Goal: Transaction & Acquisition: Subscribe to service/newsletter

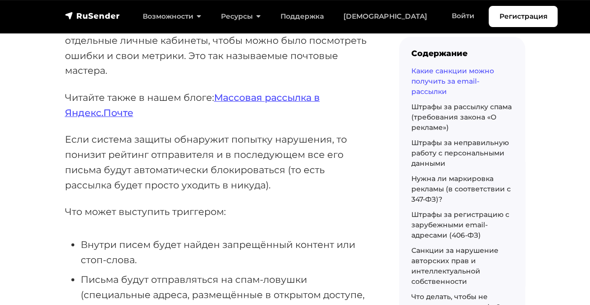
scroll to position [1171, 0]
drag, startPoint x: 139, startPoint y: 190, endPoint x: 264, endPoint y: 191, distance: 125.5
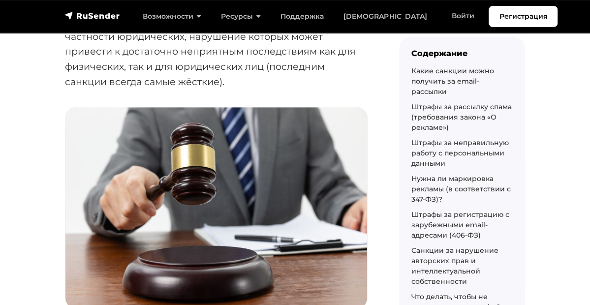
scroll to position [0, 0]
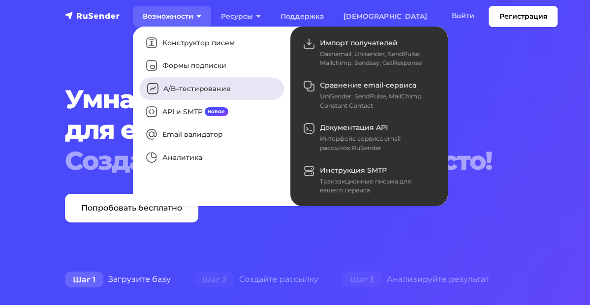
click at [142, 88] on link "A/B–тестирование" at bounding box center [211, 89] width 145 height 23
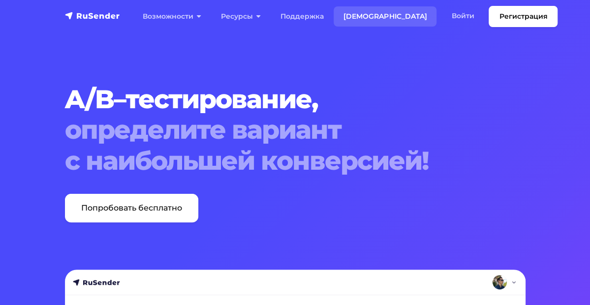
click at [334, 14] on link "[DEMOGRAPHIC_DATA]" at bounding box center [385, 16] width 103 height 20
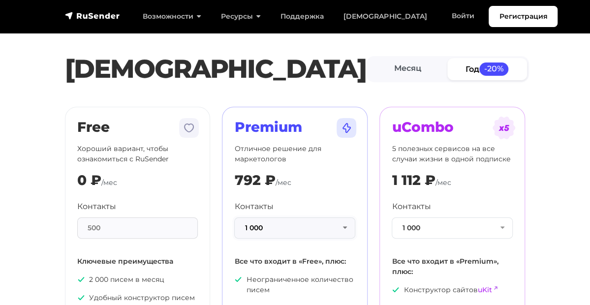
click at [355, 228] on button "1 000" at bounding box center [294, 228] width 121 height 21
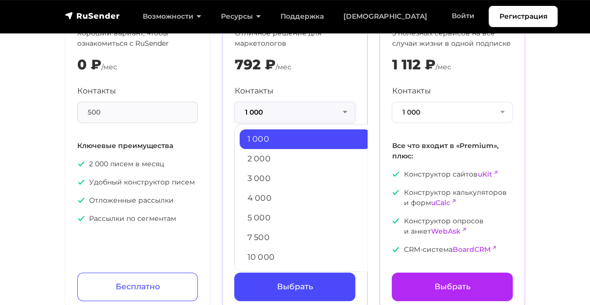
scroll to position [116, 0]
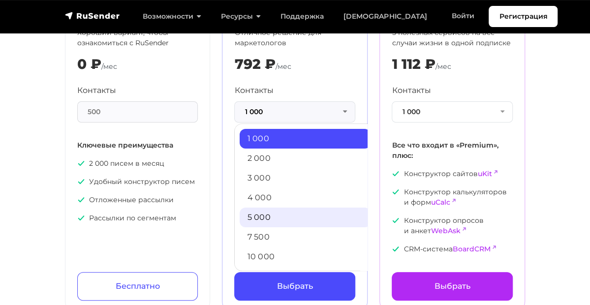
click at [284, 221] on link "5 000" at bounding box center [305, 218] width 131 height 20
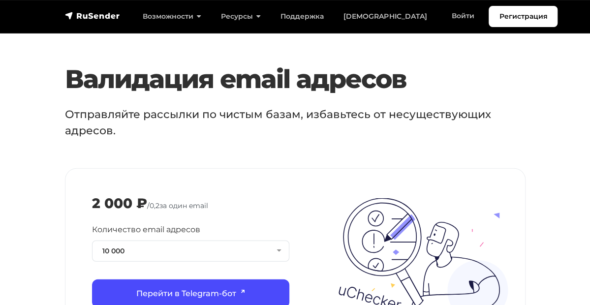
scroll to position [1042, 0]
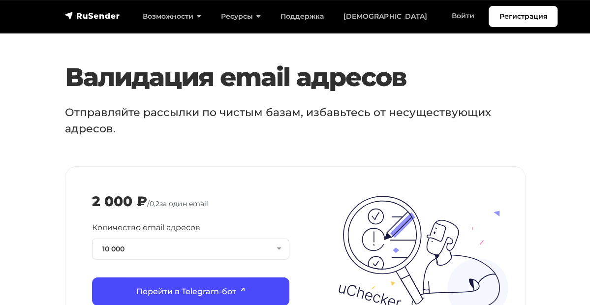
drag, startPoint x: 108, startPoint y: 129, endPoint x: 169, endPoint y: 130, distance: 61.0
click at [169, 193] on div "2 000 ₽ / 0,2 за один email" at bounding box center [295, 201] width 407 height 17
click at [297, 167] on div "false 2 000 ₽ / 0,2 за один email Количество email адресов 10 000 30 1 000 5 00…" at bounding box center [295, 262] width 460 height 190
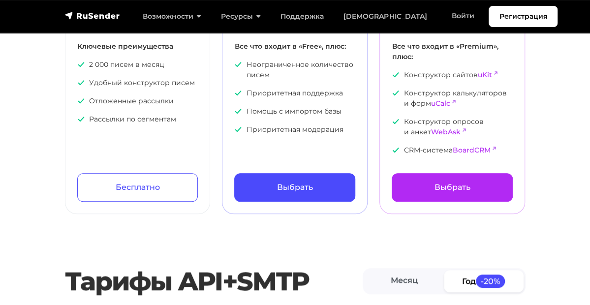
scroll to position [0, 0]
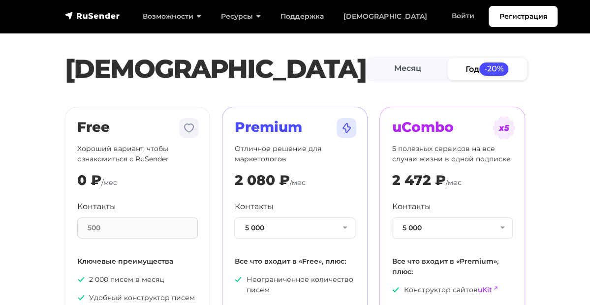
click at [461, 38] on section "Тарифы Месяц Год -20% Free Хороший вариант, чтобы ознакомиться с RuSender 0 ₽ /…" at bounding box center [295, 220] width 590 height 417
click at [504, 64] on link "Год -20%" at bounding box center [487, 69] width 80 height 22
click at [442, 66] on link "Месяц" at bounding box center [408, 69] width 80 height 22
click at [507, 67] on link "Год -20%" at bounding box center [488, 69] width 80 height 22
